Goal: Task Accomplishment & Management: Manage account settings

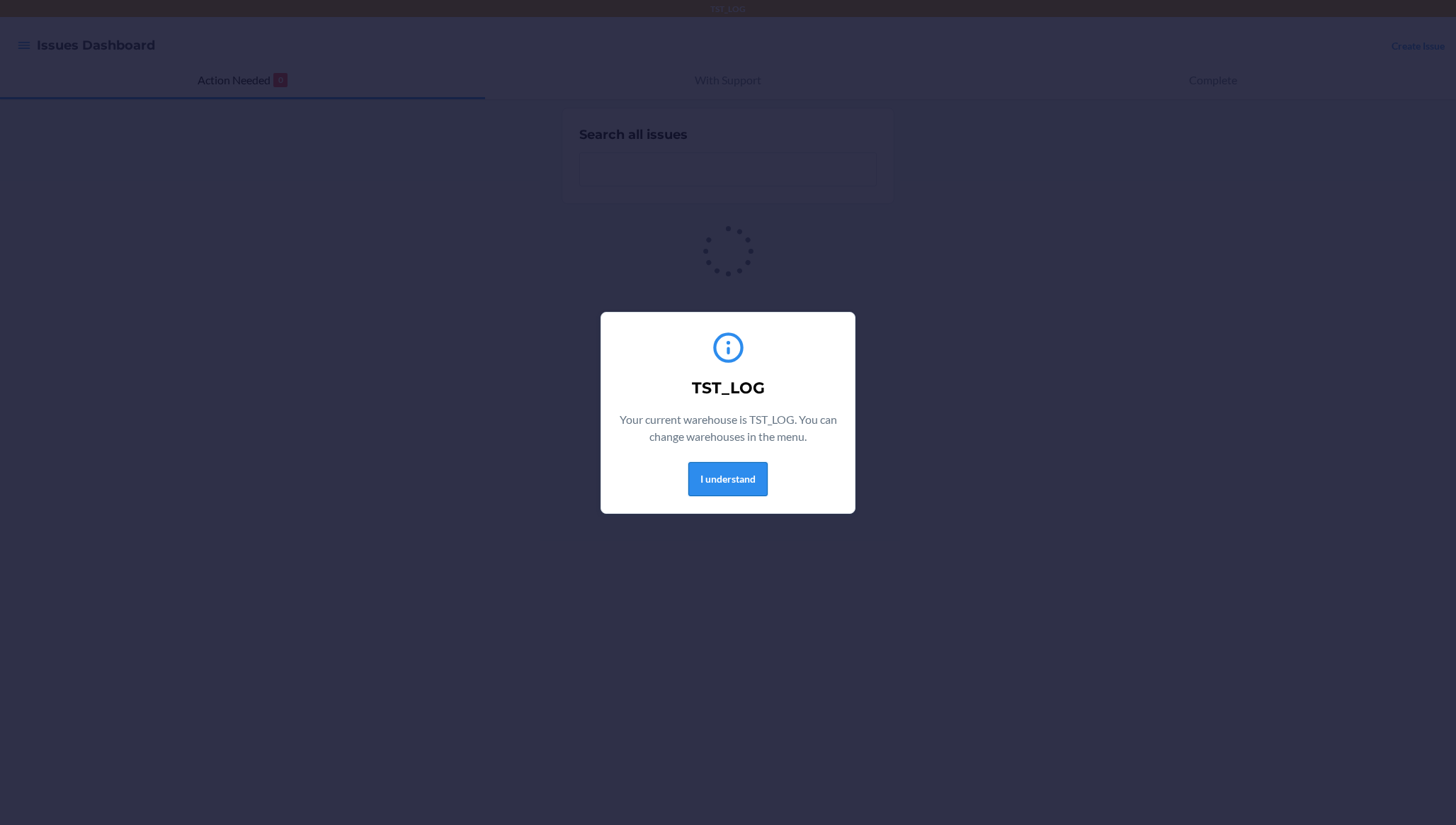
click at [718, 466] on button "I understand" at bounding box center [728, 479] width 79 height 34
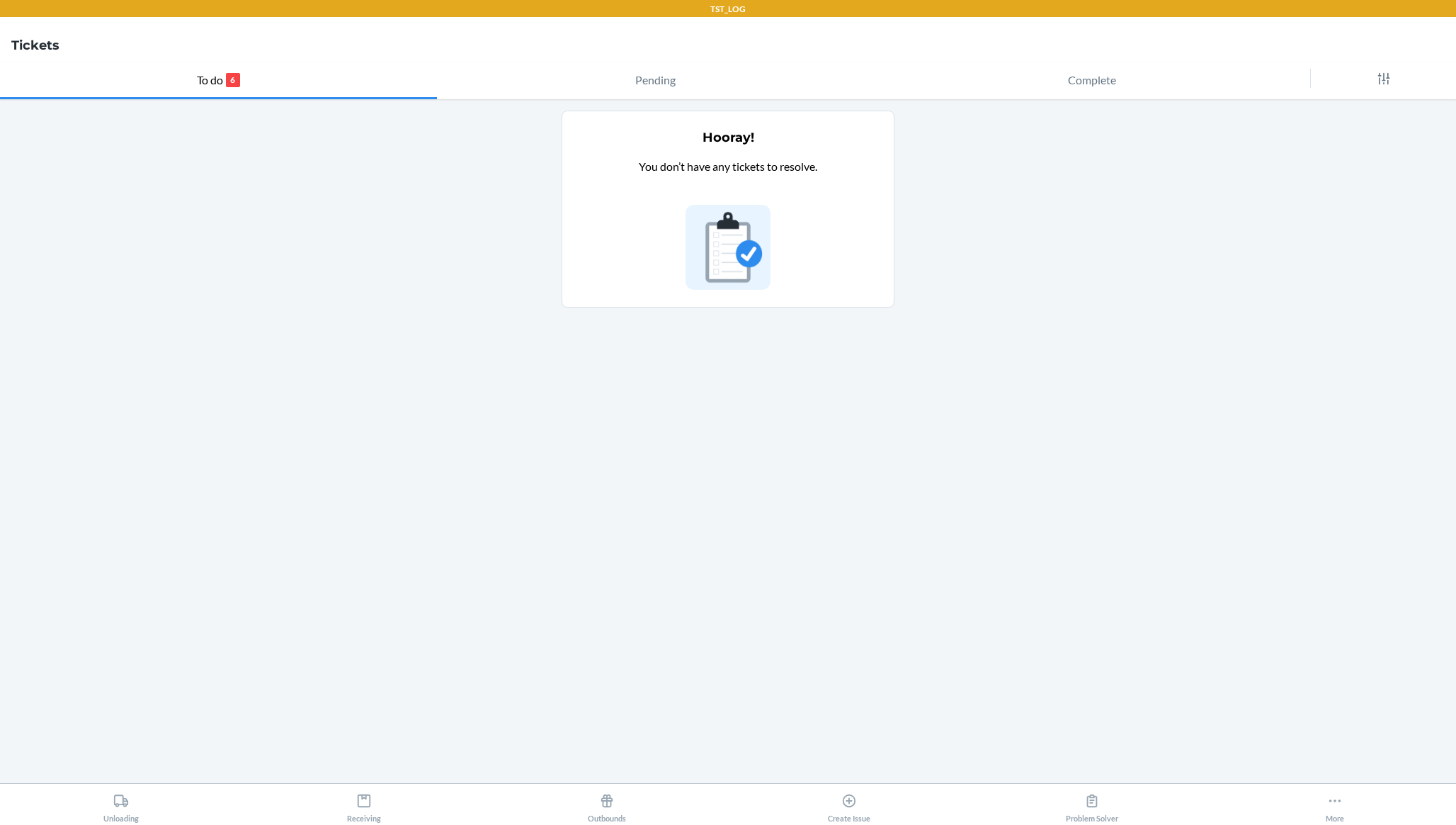
click at [1251, 205] on main "Hooray! You don’t have any tickets to resolve." at bounding box center [728, 440] width 1456 height 684
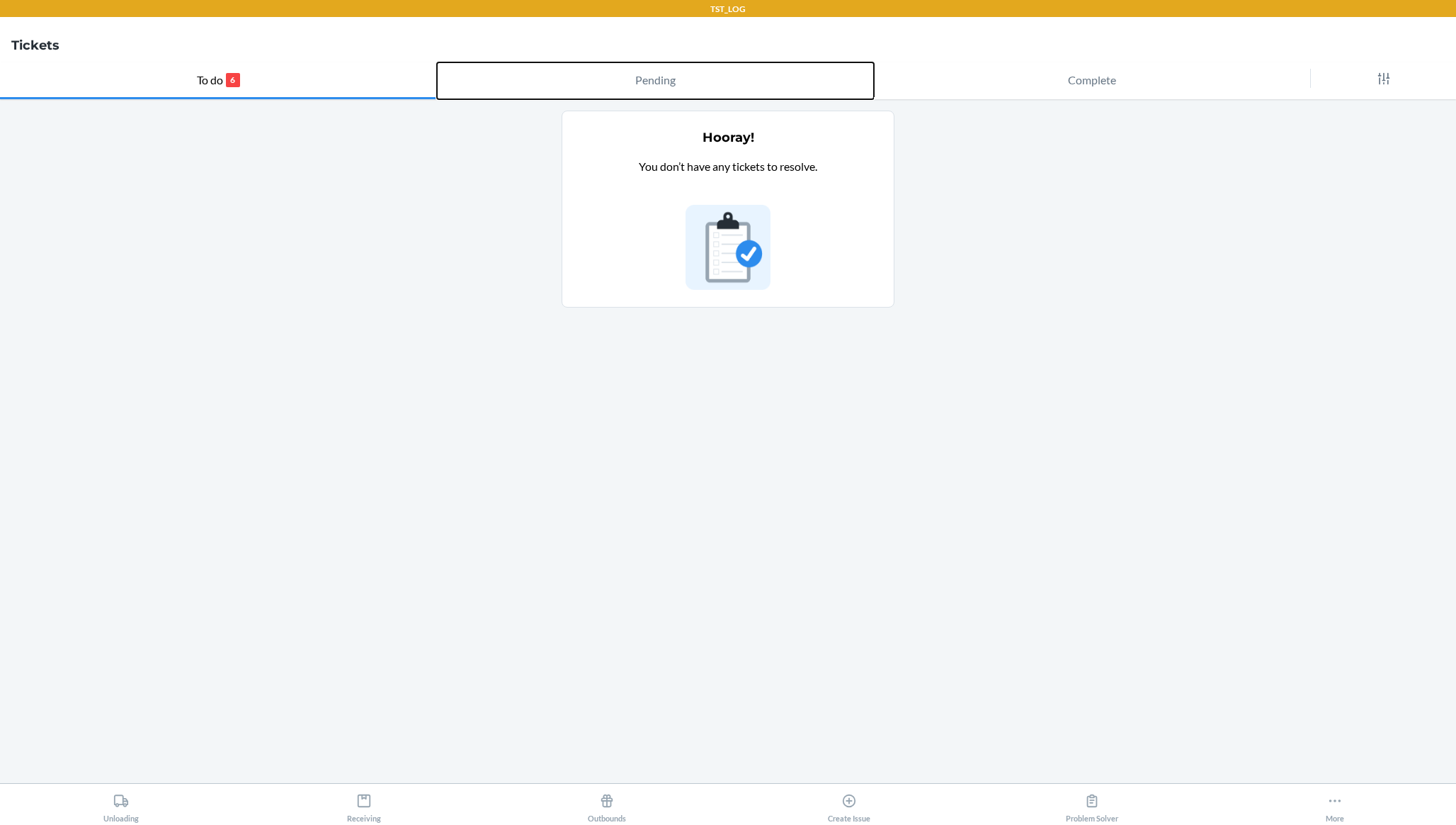
click at [580, 62] on button "Pending" at bounding box center [655, 80] width 437 height 37
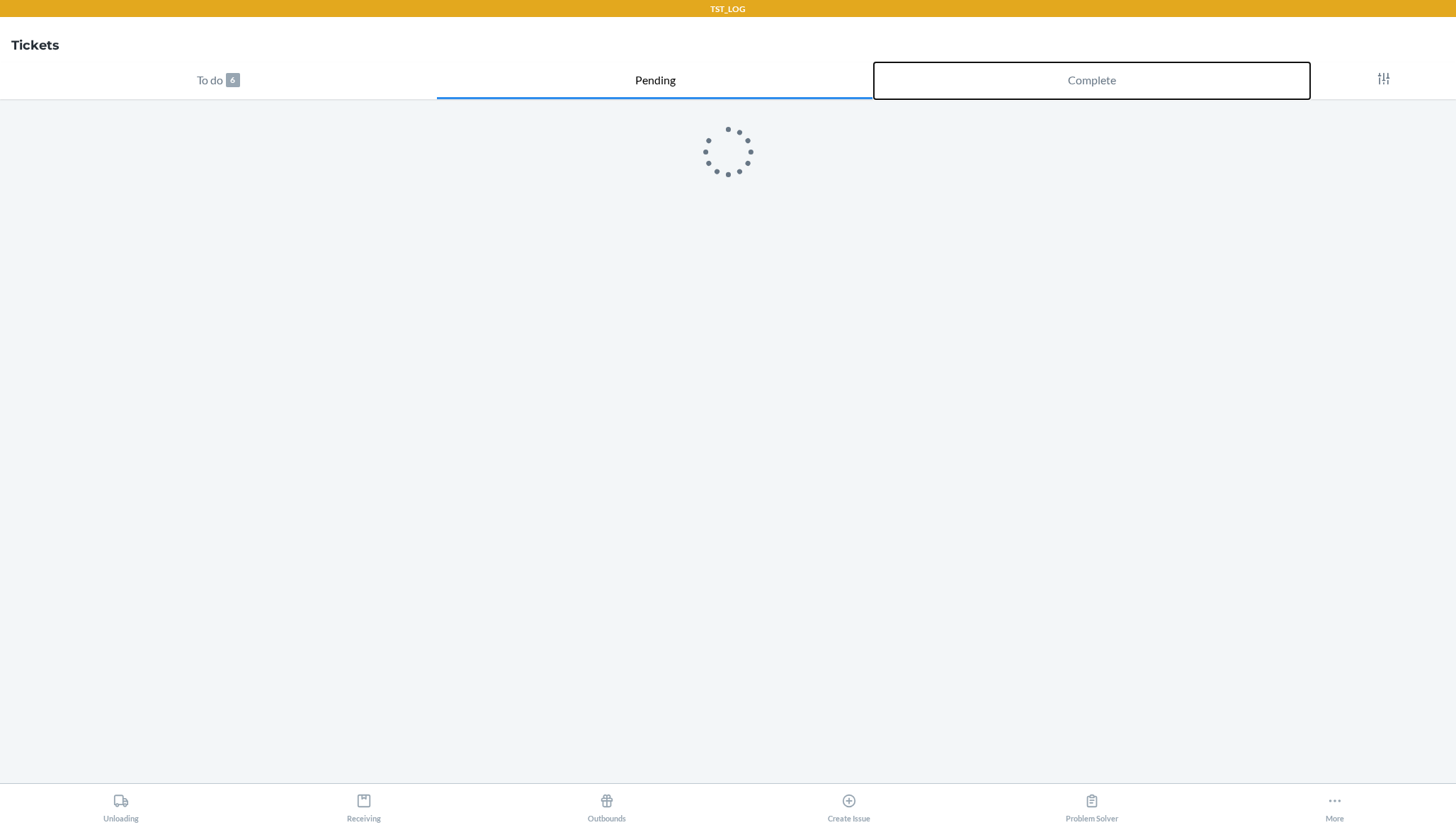
click at [1185, 92] on button "Complete" at bounding box center [1092, 80] width 437 height 37
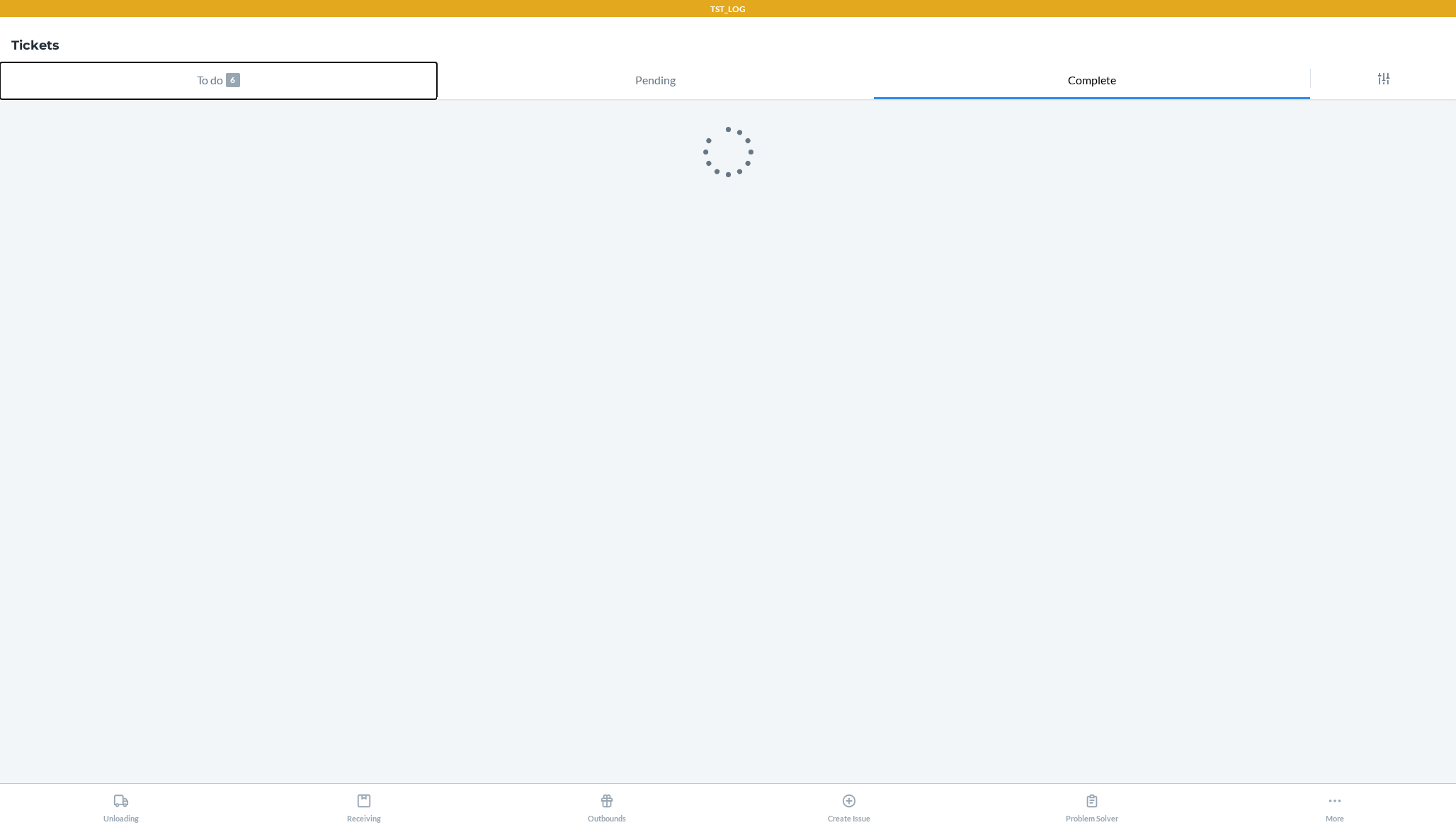
click at [190, 85] on button "To do 6" at bounding box center [218, 80] width 437 height 37
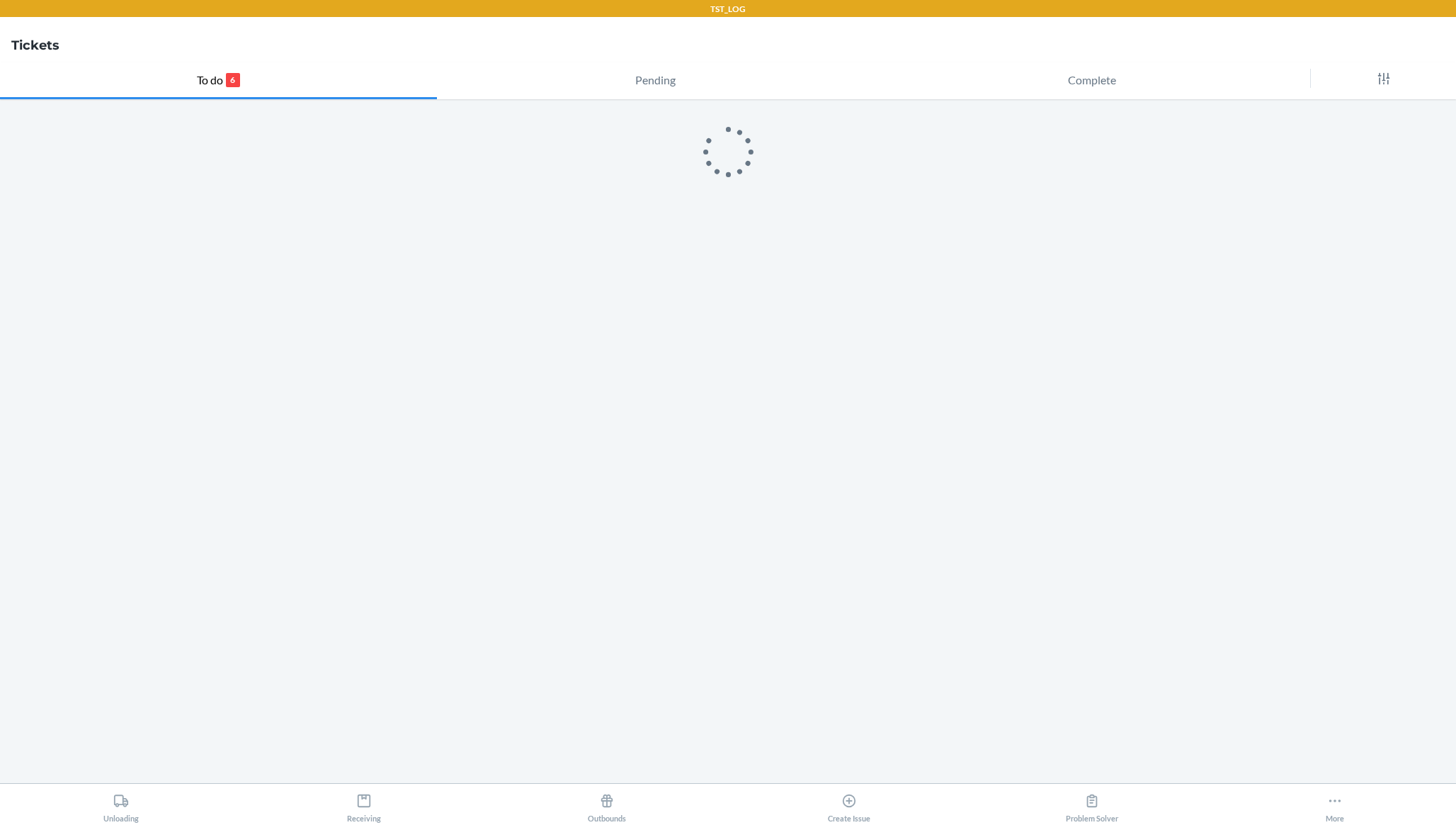
click at [681, 420] on section at bounding box center [728, 435] width 333 height 650
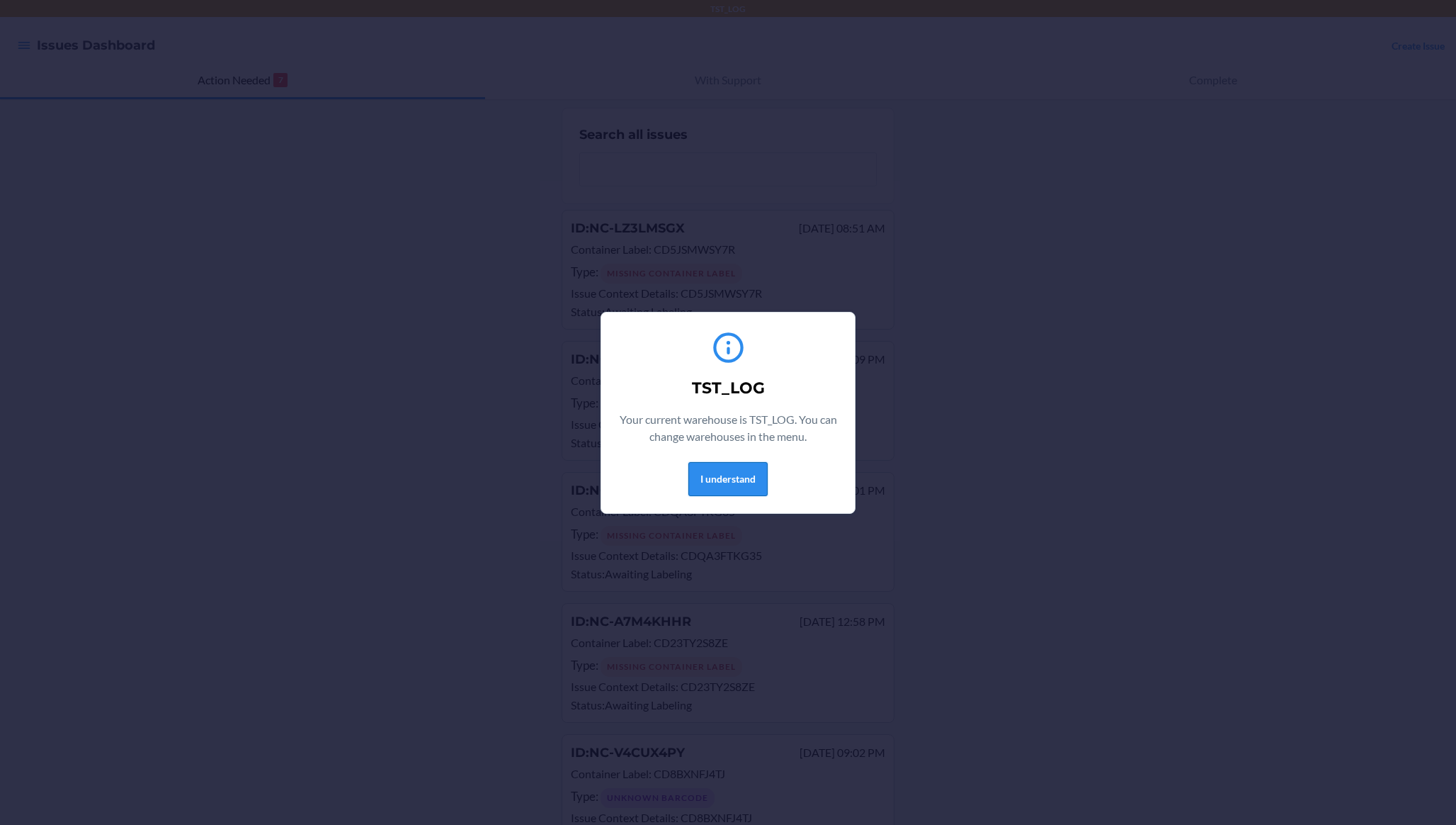
click at [724, 489] on button "I understand" at bounding box center [728, 479] width 79 height 34
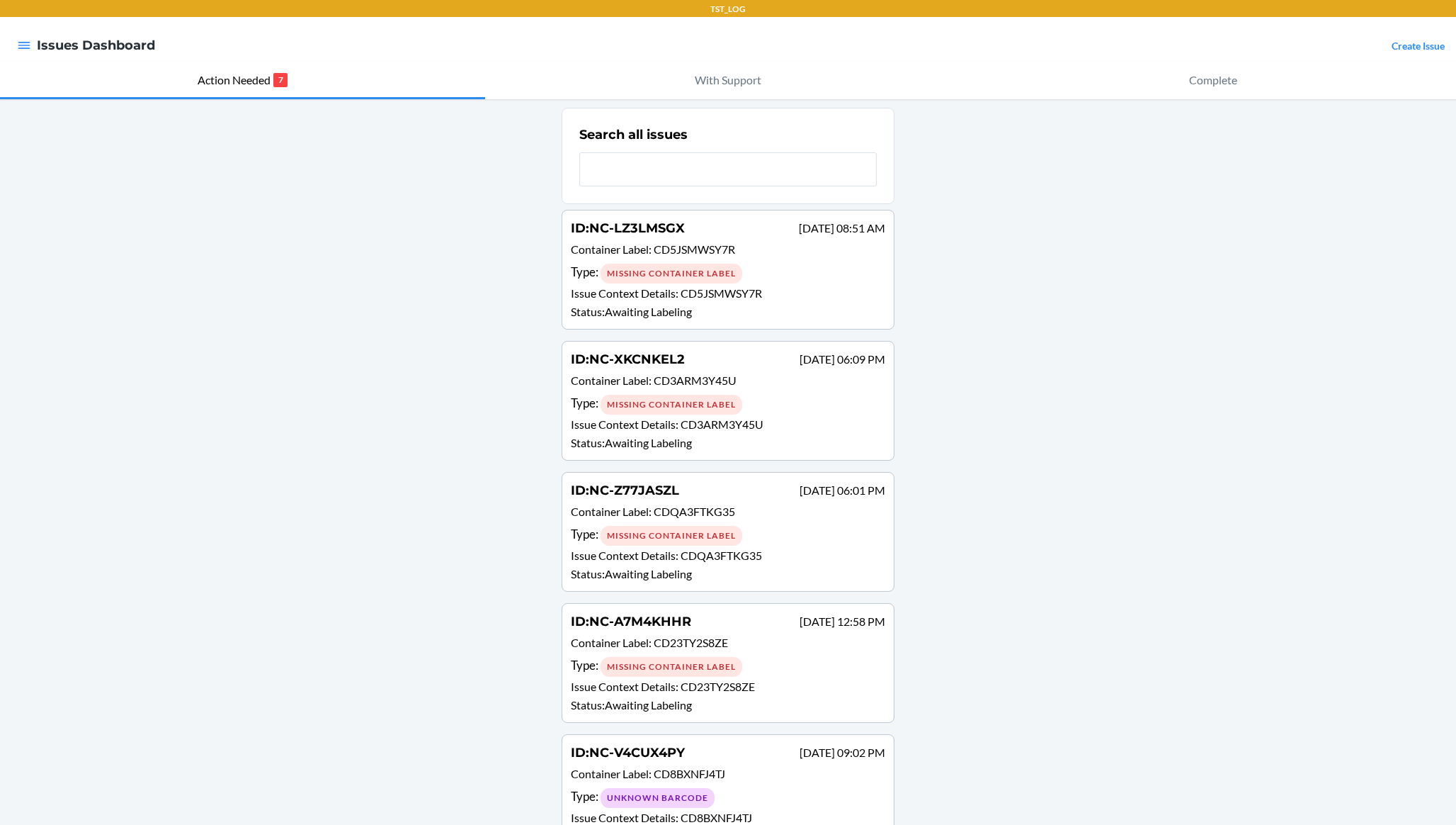
click at [359, 264] on div "Search all issues ID : NC-LZ3LMSGX [DATE] 08:51 AM Container Label : CD5JSMWSY7…" at bounding box center [728, 617] width 1456 height 1036
click at [22, 49] on icon "button" at bounding box center [24, 46] width 14 height 14
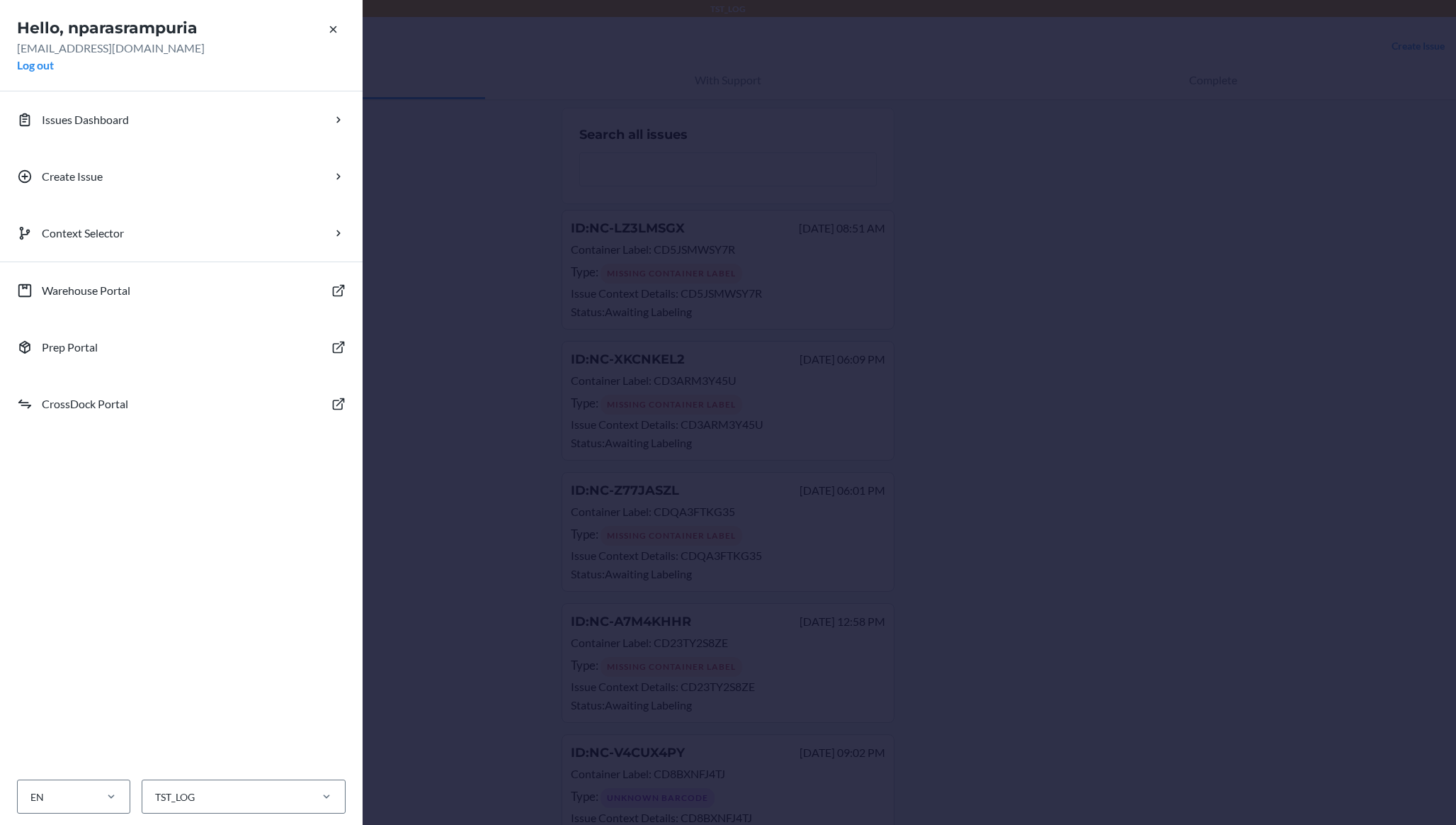
click at [491, 155] on div "Hello, nparasrampuria nparasrampuria@flexport.com Log out Issues Dashboard Crea…" at bounding box center [728, 412] width 1456 height 825
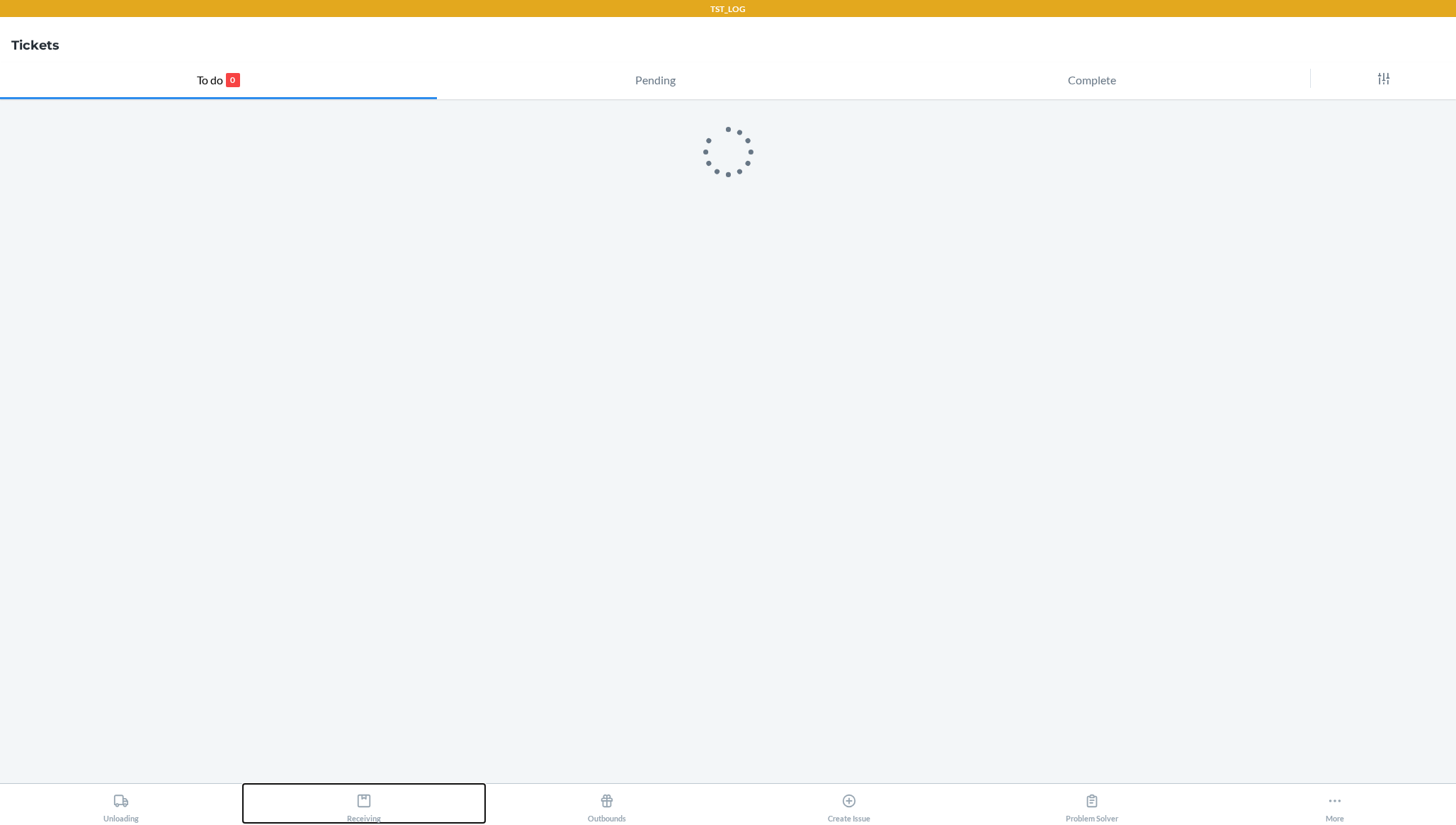
click at [347, 802] on div "Receiving" at bounding box center [364, 804] width 34 height 35
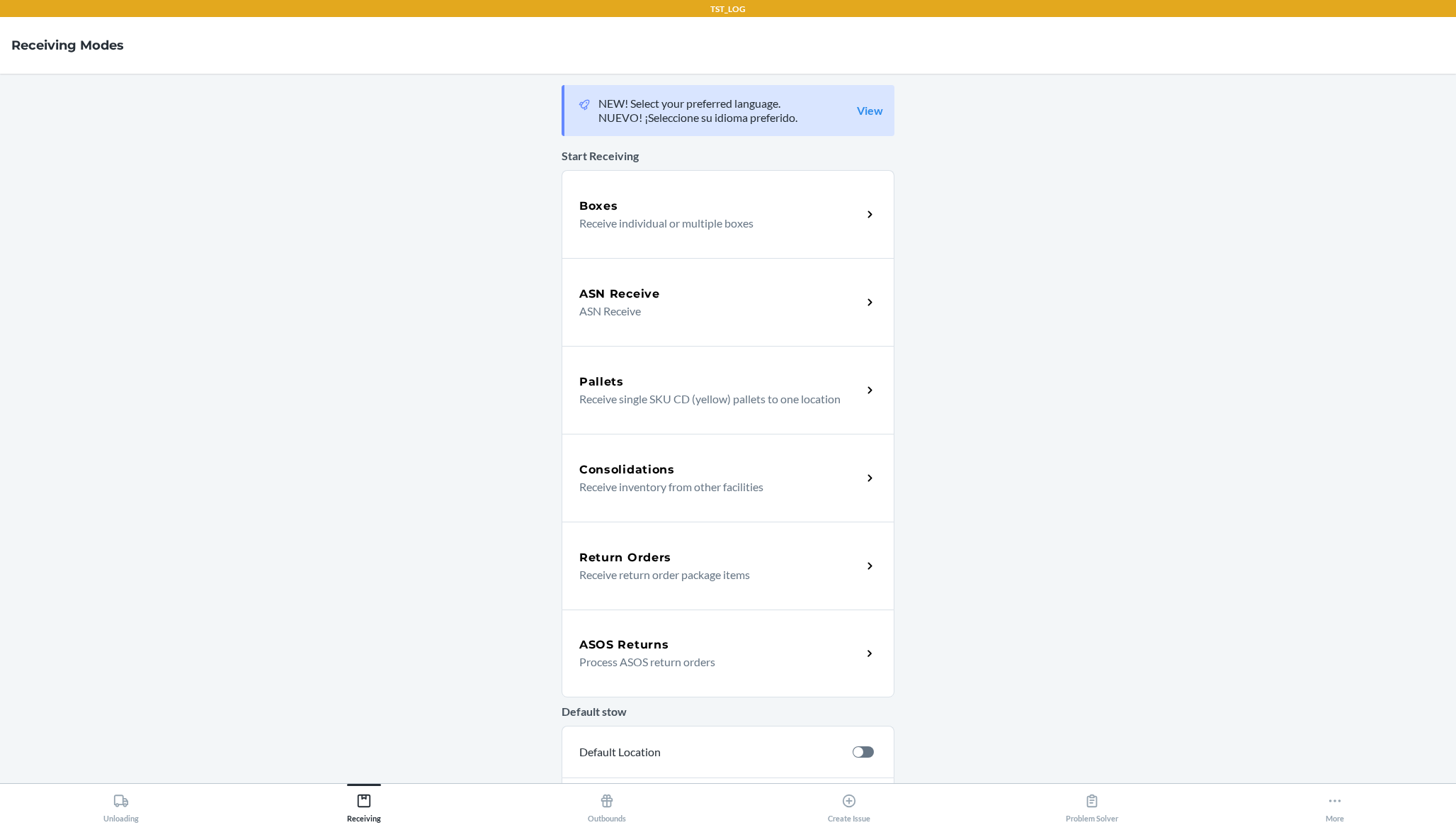
click at [178, 564] on main "NEW! Select your preferred language. NUEVO! ¡Seleccione su idioma preferido. Vi…" at bounding box center [728, 428] width 1456 height 709
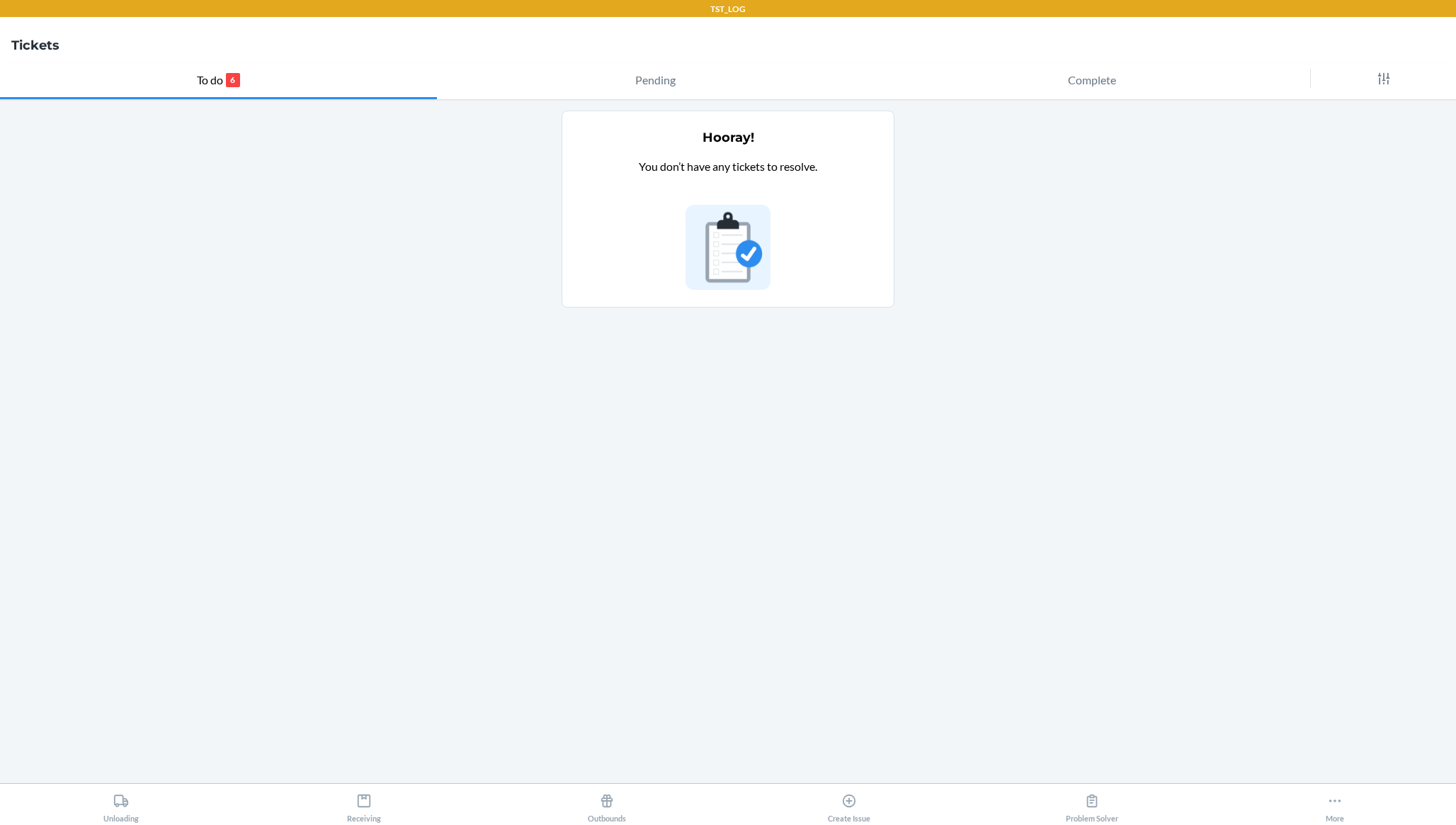
click at [1380, 52] on nav "Tickets" at bounding box center [728, 45] width 1456 height 57
click at [1194, 101] on main "Hooray! You don’t have any tickets to resolve." at bounding box center [728, 440] width 1456 height 684
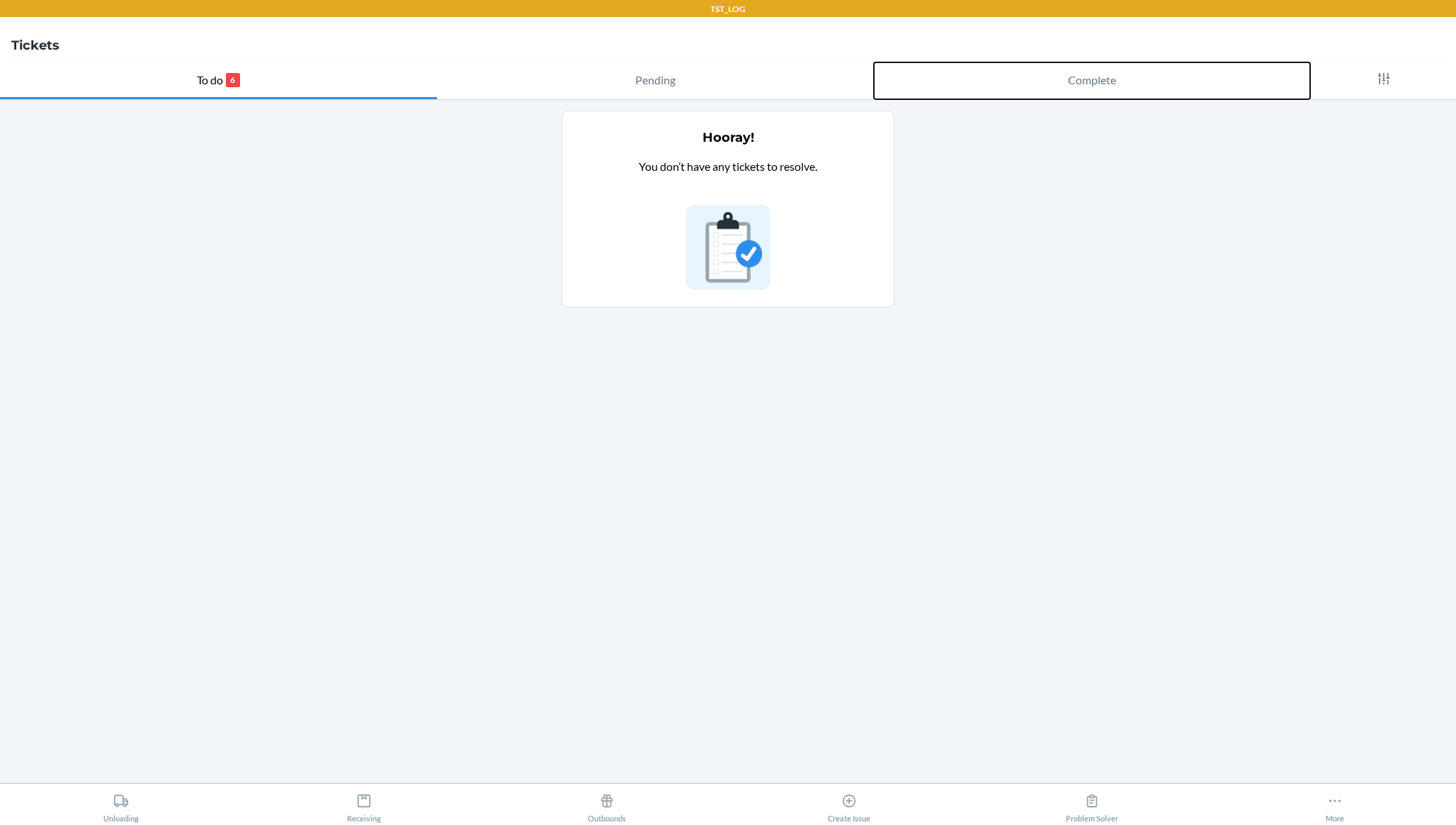
click at [1097, 82] on p "Complete" at bounding box center [1092, 80] width 49 height 17
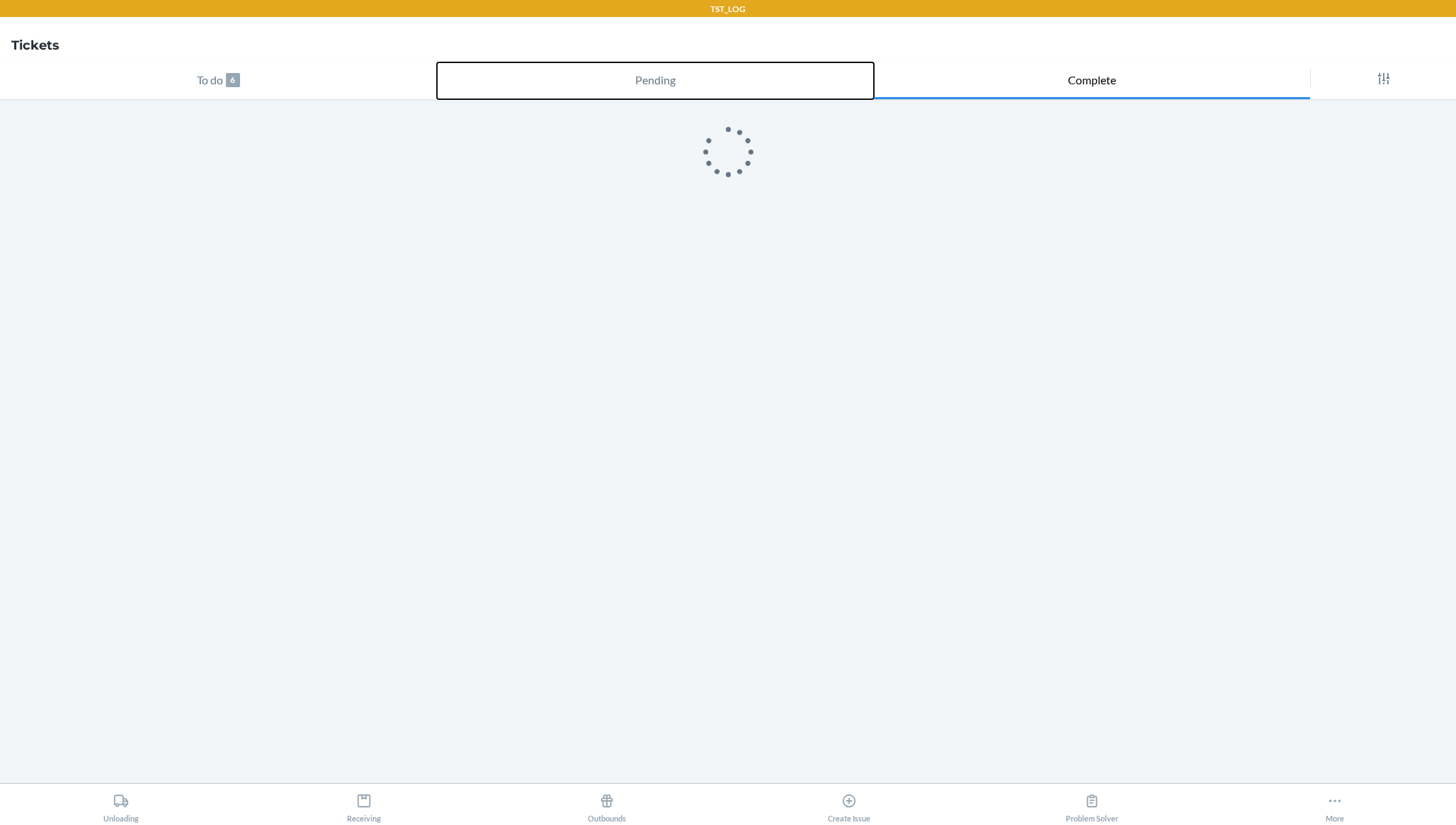
click at [672, 86] on p "Pending" at bounding box center [655, 80] width 40 height 17
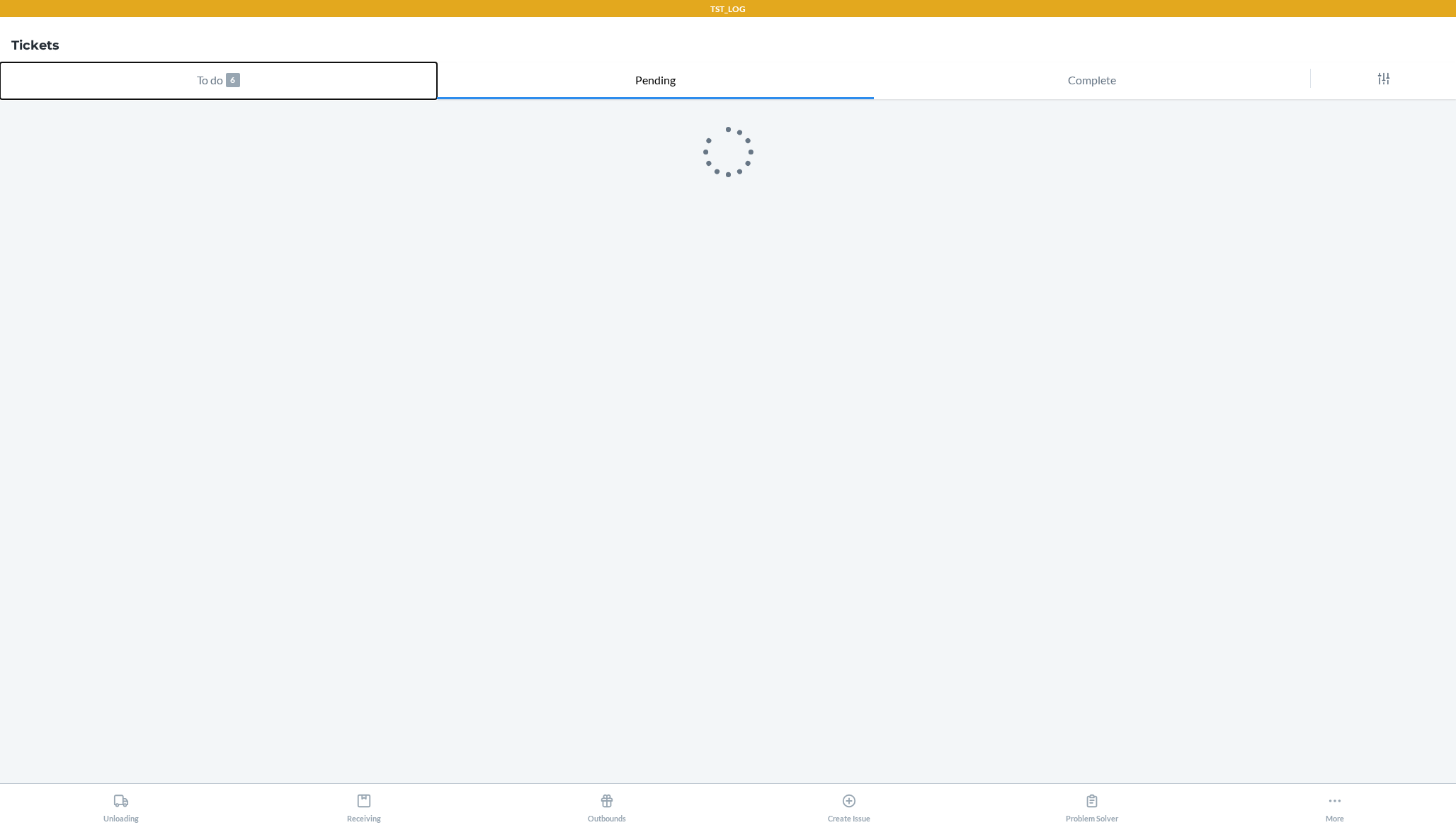
click at [247, 86] on button "To do 6" at bounding box center [218, 80] width 437 height 37
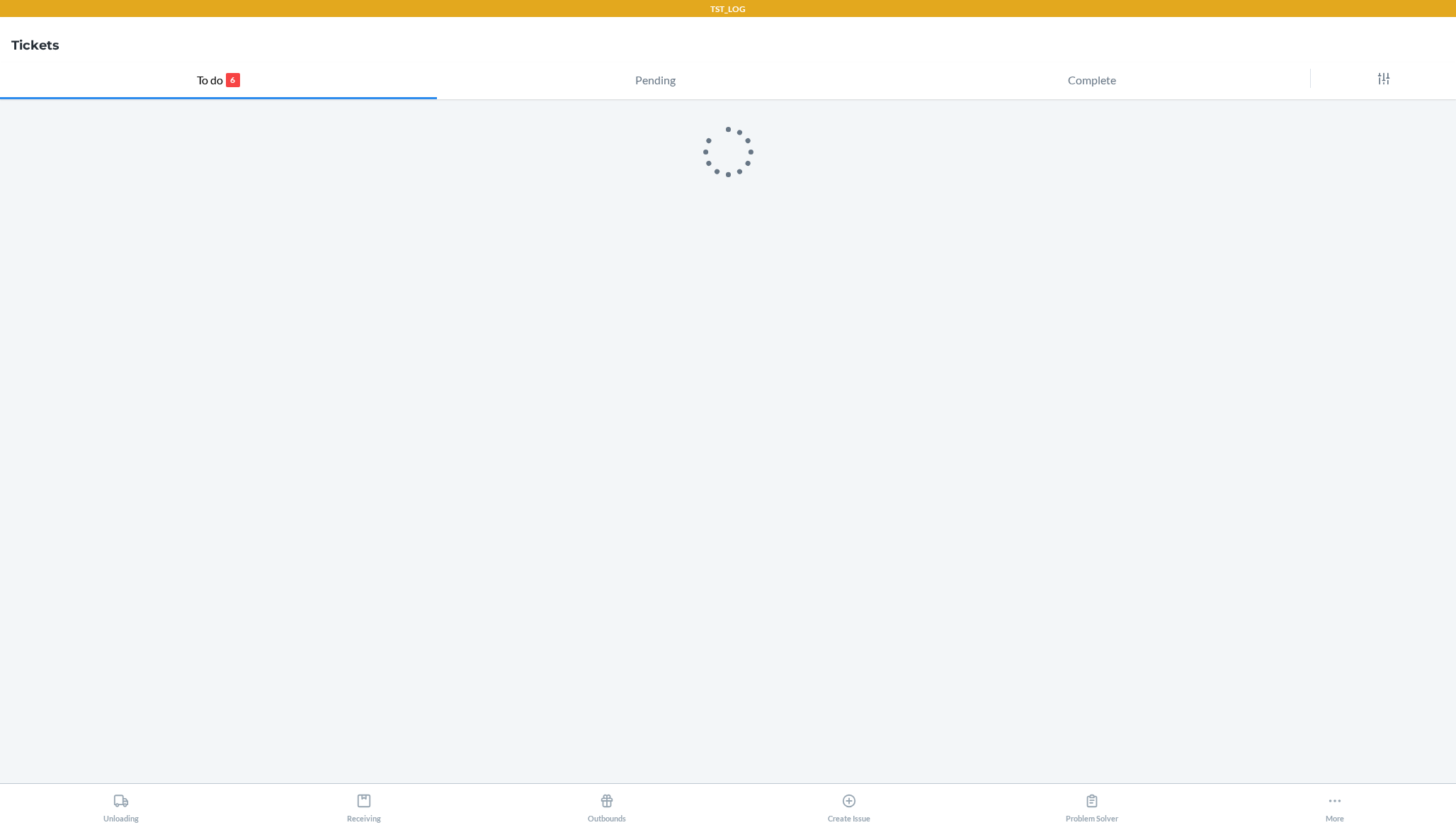
click at [273, 171] on main at bounding box center [728, 440] width 1456 height 684
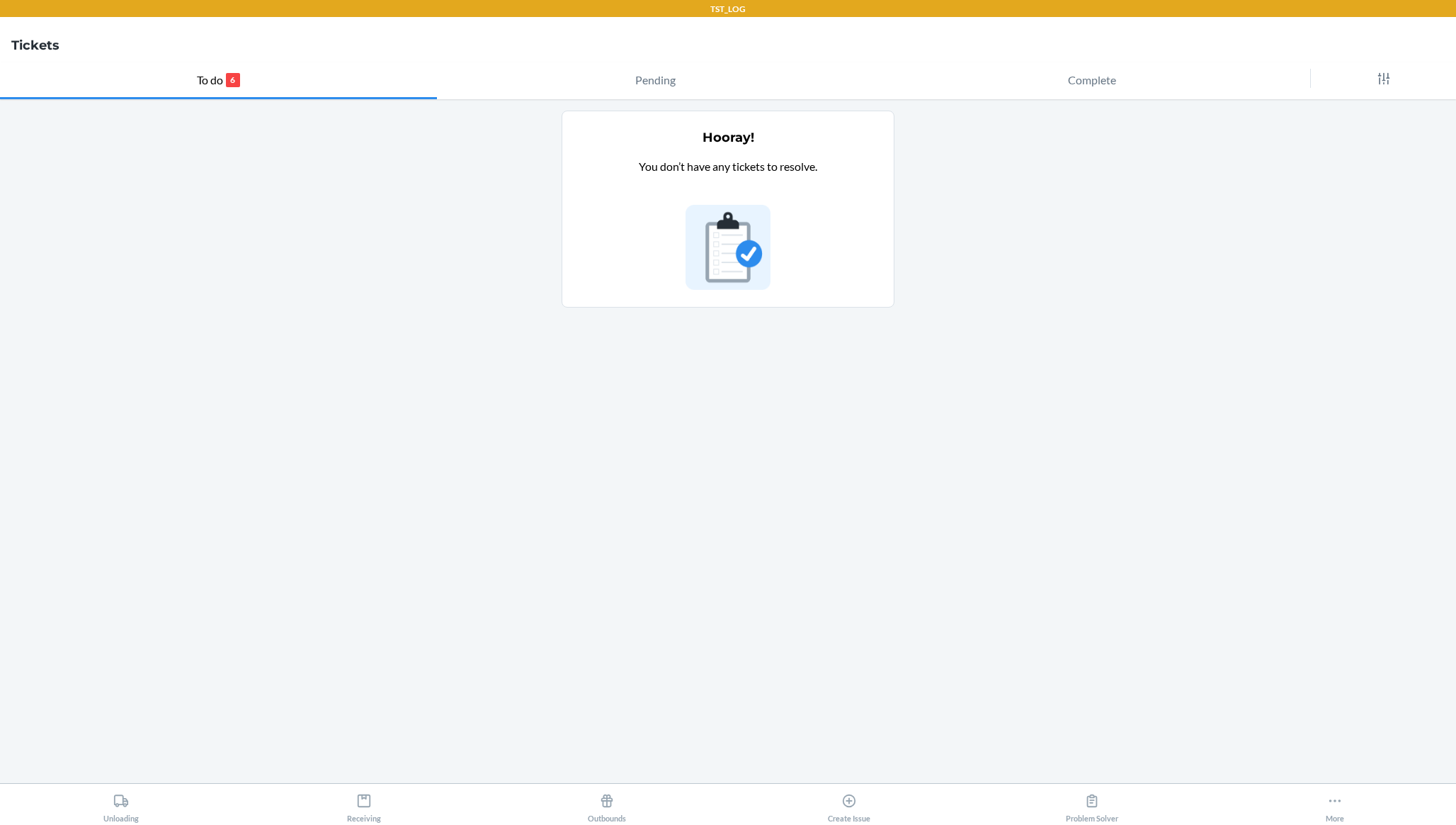
click at [1340, 780] on main "Hooray! You don’t have any tickets to resolve." at bounding box center [728, 440] width 1456 height 684
click at [1340, 794] on icon at bounding box center [1334, 800] width 15 height 15
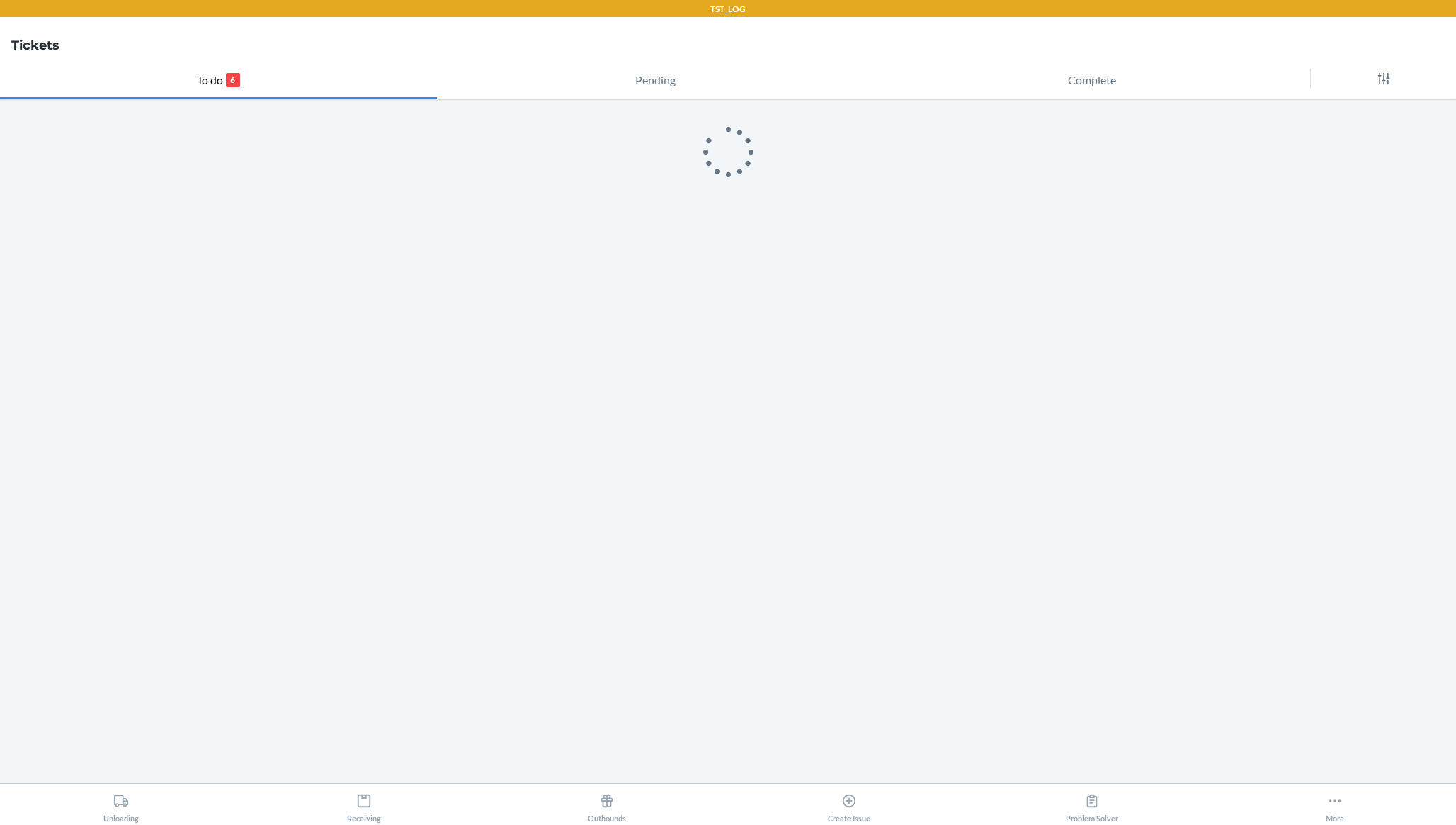
click at [296, 342] on main at bounding box center [728, 440] width 1456 height 684
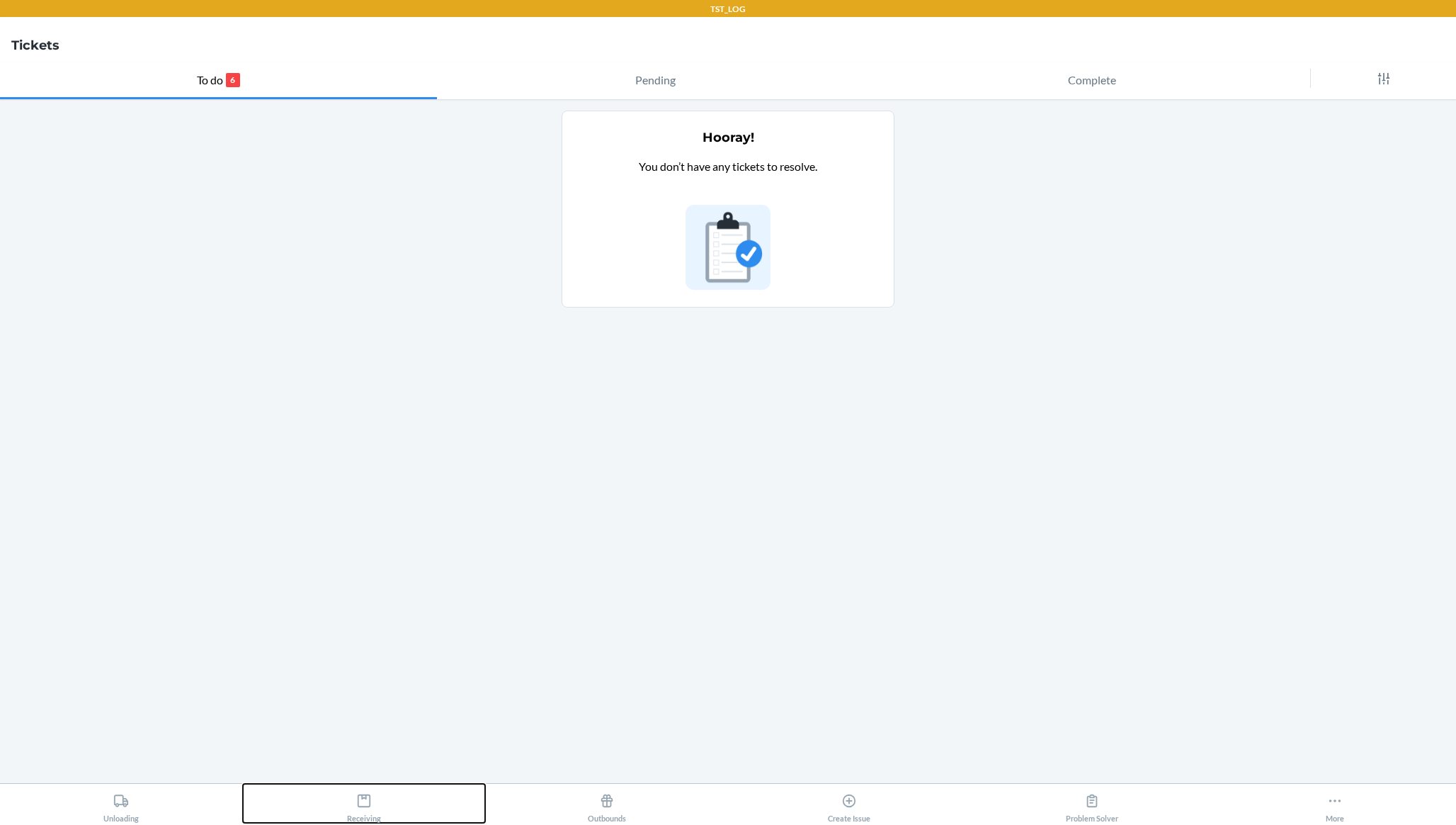
click at [390, 791] on button "Receiving" at bounding box center [364, 803] width 243 height 39
